Goal: Find specific page/section: Find specific page/section

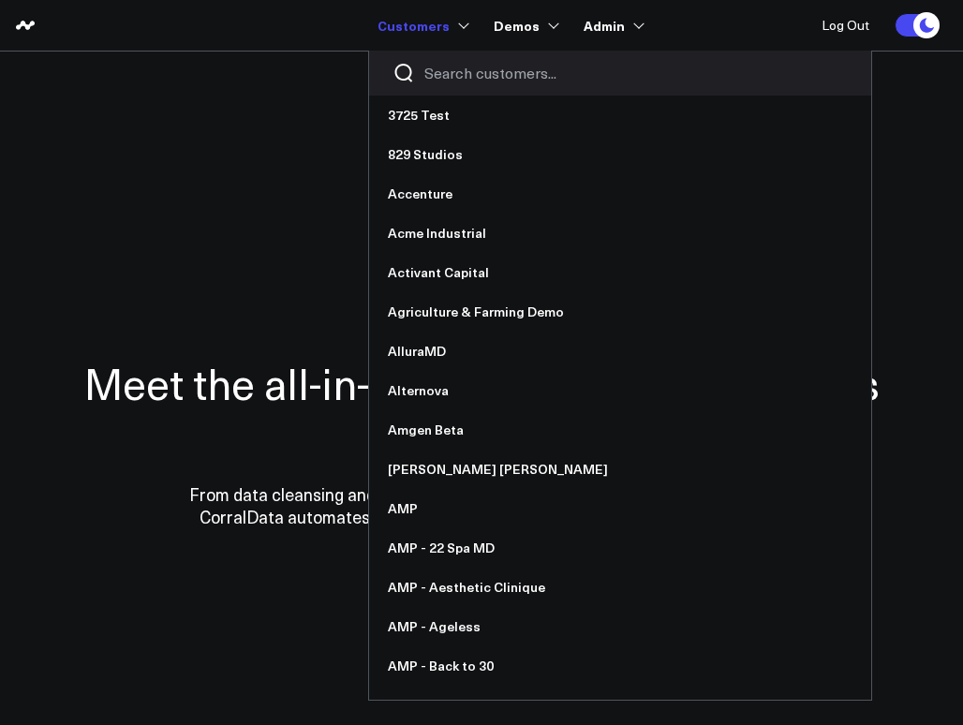
click at [457, 73] on input "Search customers input" at bounding box center [635, 73] width 423 height 21
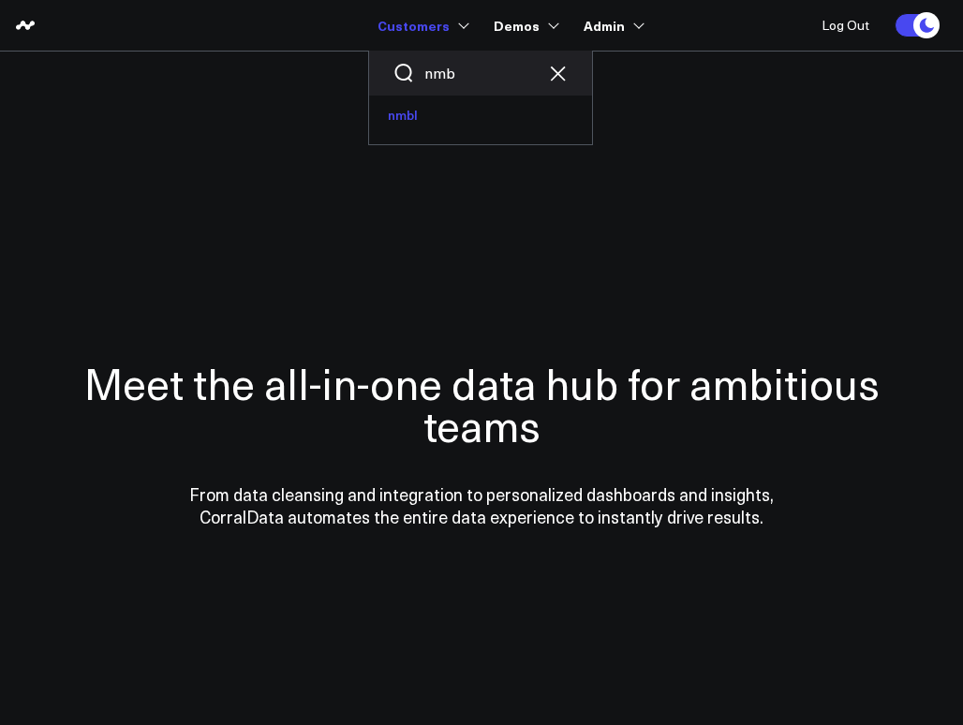
type input "nmb"
click at [432, 111] on link "nmbl" at bounding box center [480, 115] width 223 height 39
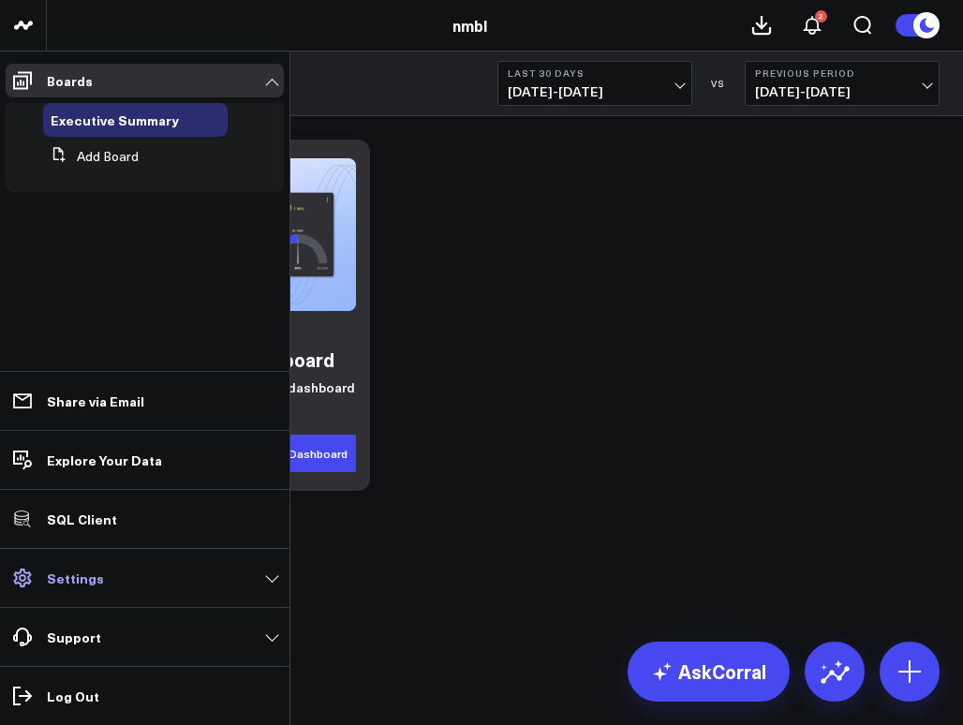
click at [84, 572] on p "Settings" at bounding box center [75, 578] width 57 height 15
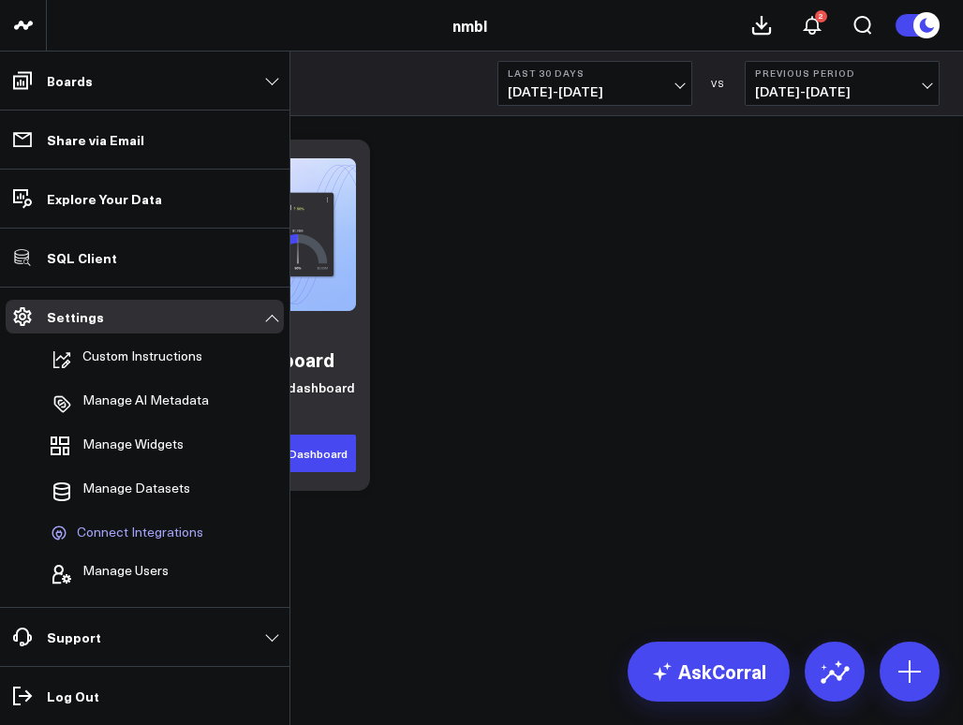
click at [121, 532] on span "Connect Integrations" at bounding box center [140, 533] width 126 height 17
